Goal: Information Seeking & Learning: Learn about a topic

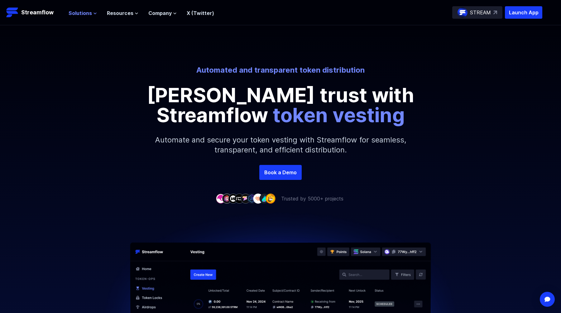
click at [76, 12] on span "Solutions" at bounding box center [80, 12] width 23 height 7
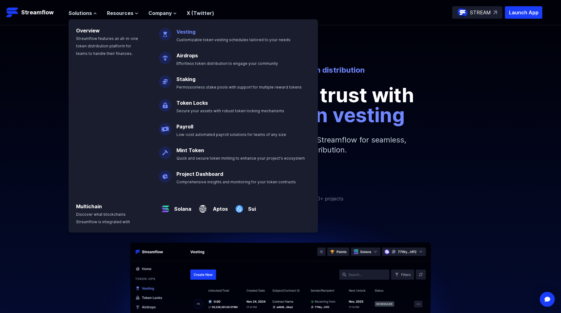
click at [185, 37] on p "Vesting Customizable token vesting schedules tailored to your needs" at bounding box center [238, 33] width 130 height 20
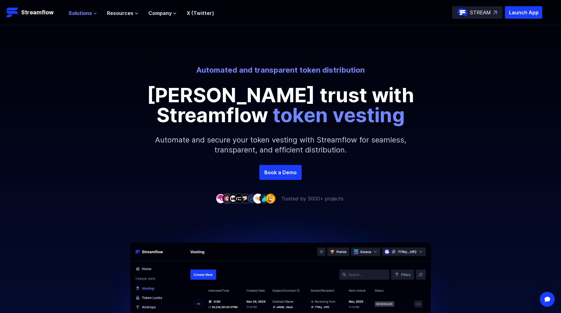
click at [88, 10] on span "Solutions" at bounding box center [80, 12] width 23 height 7
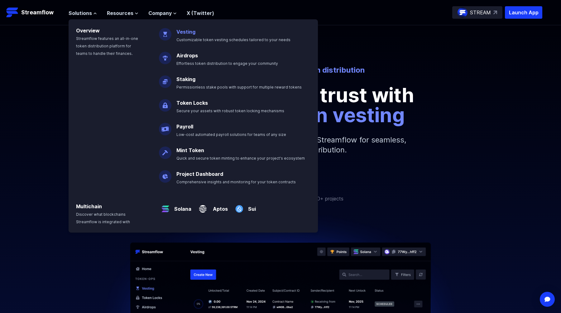
click at [190, 33] on link "Vesting" at bounding box center [186, 32] width 19 height 6
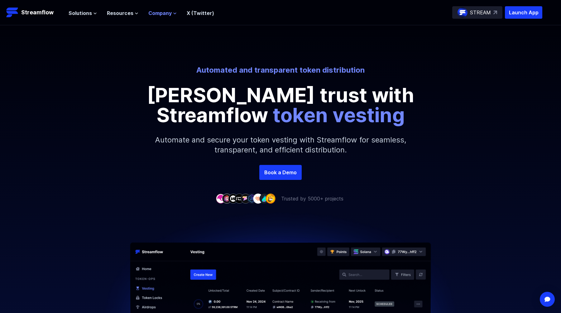
click at [168, 11] on span "Company" at bounding box center [159, 12] width 23 height 7
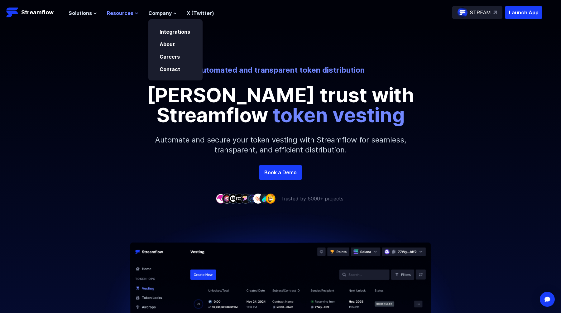
click at [132, 14] on button "Resources" at bounding box center [123, 12] width 32 height 7
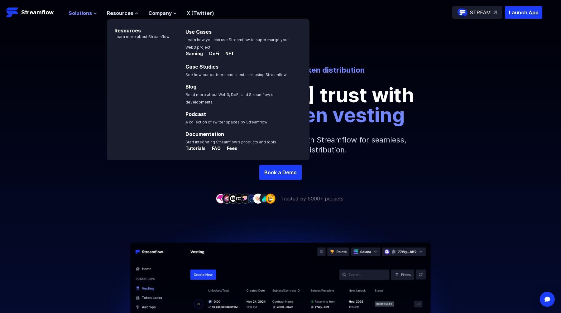
click at [84, 11] on span "Solutions" at bounding box center [80, 12] width 23 height 7
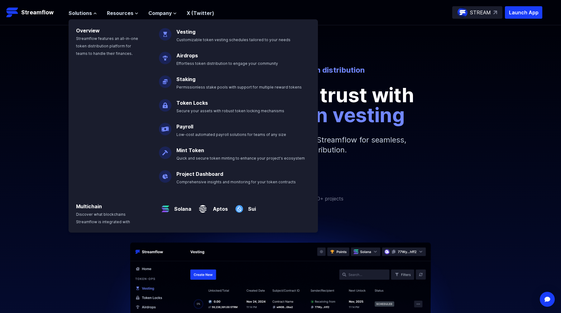
click at [483, 13] on p "STREAM" at bounding box center [480, 12] width 21 height 7
